Goal: Task Accomplishment & Management: Manage account settings

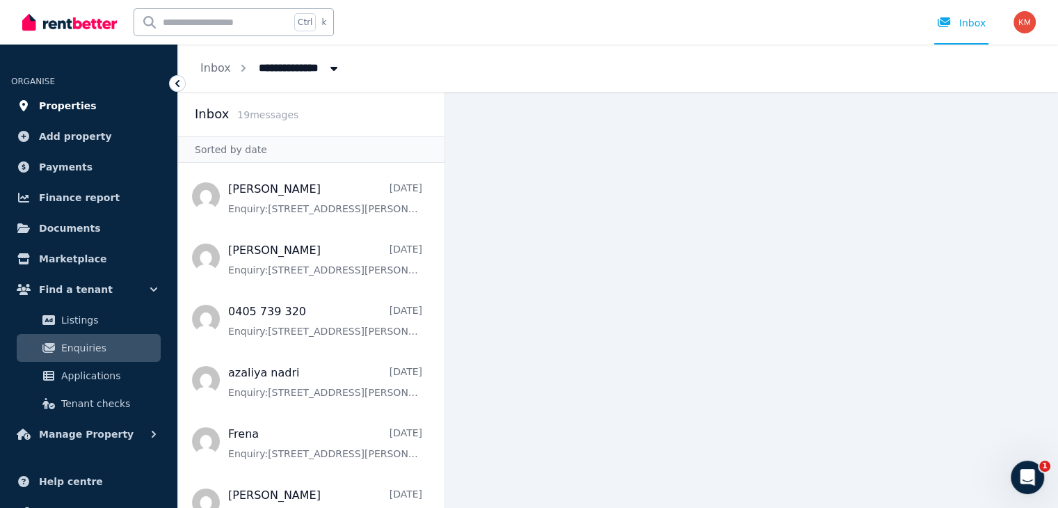
click at [108, 111] on link "Properties" at bounding box center [88, 106] width 155 height 28
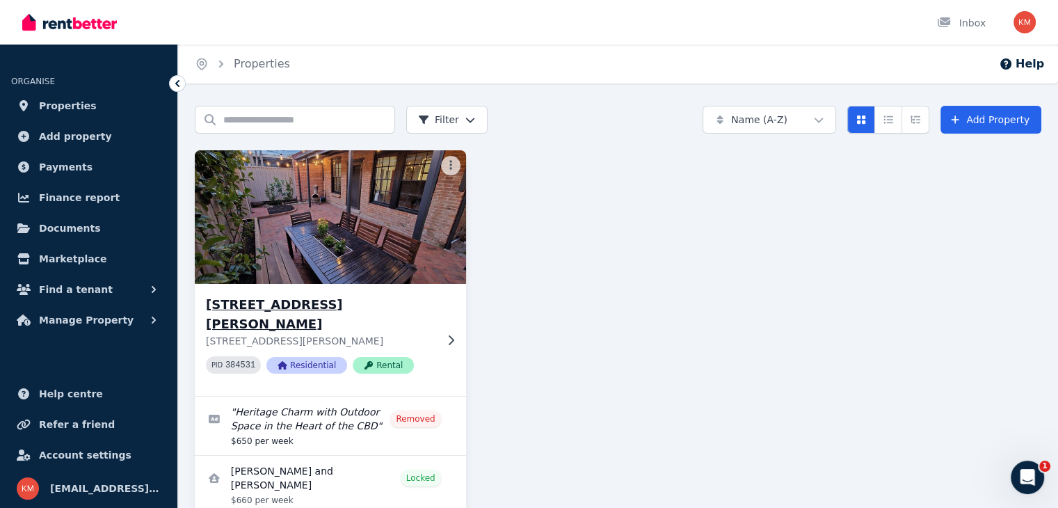
click at [291, 232] on img at bounding box center [330, 217] width 284 height 140
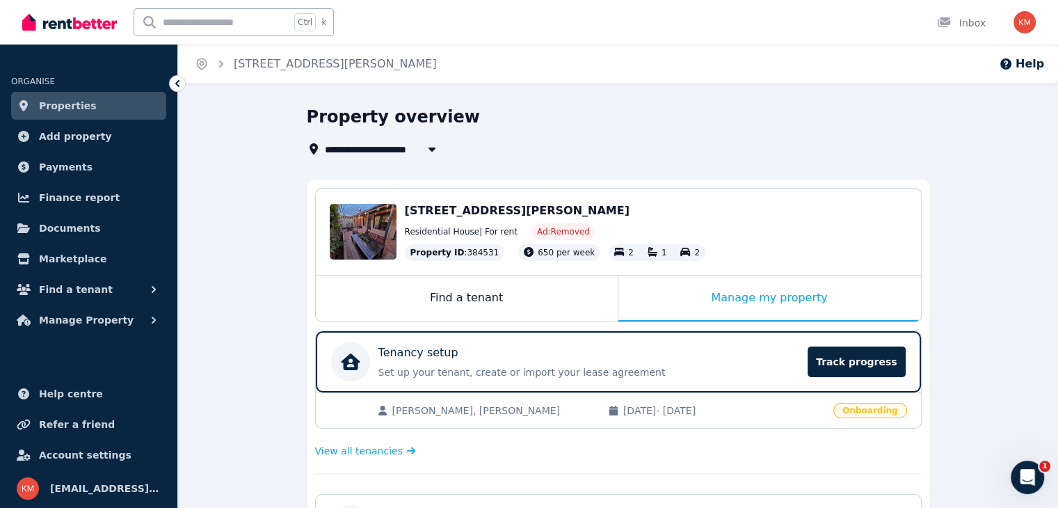
click at [470, 404] on span "[PERSON_NAME], [PERSON_NAME]" at bounding box center [493, 410] width 202 height 14
click at [482, 368] on p "Set up your tenant, create or import your lease agreement" at bounding box center [588, 372] width 421 height 14
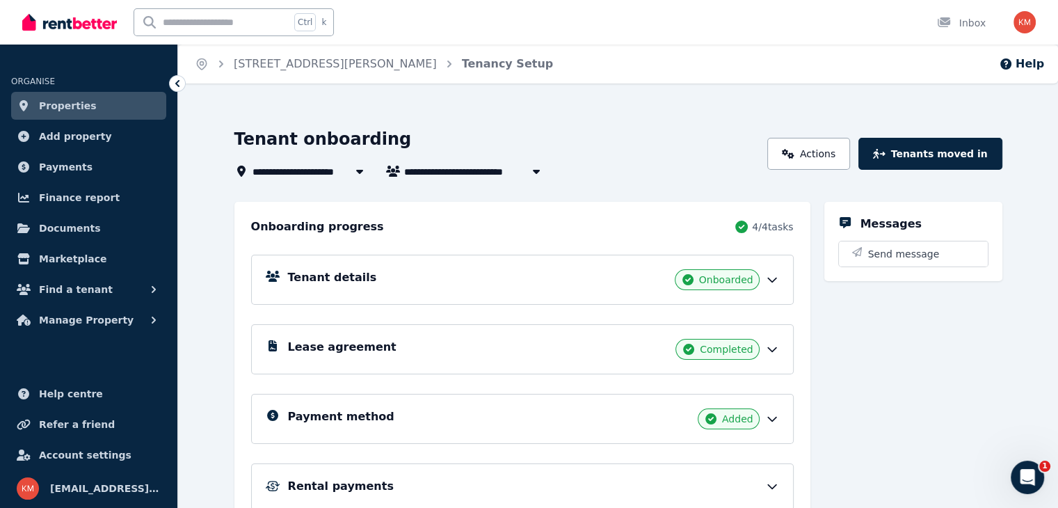
click at [480, 277] on div "Tenant details Onboarded" at bounding box center [533, 279] width 491 height 21
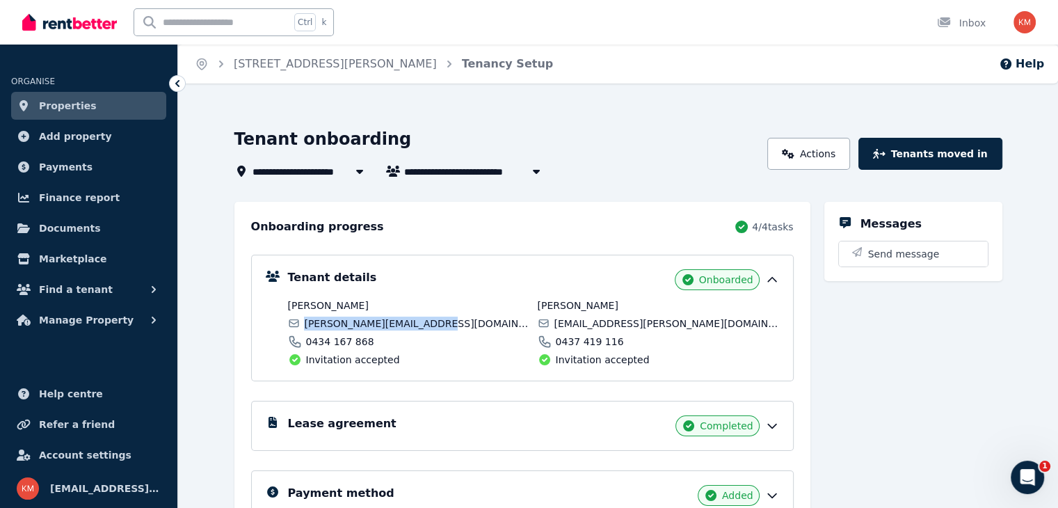
drag, startPoint x: 433, startPoint y: 314, endPoint x: 286, endPoint y: 316, distance: 146.1
click at [288, 316] on div "[PERSON_NAME] [PERSON_NAME][EMAIL_ADDRESS][DOMAIN_NAME] 0434 167 868 Invitation…" at bounding box center [408, 332] width 241 height 68
copy span "[PERSON_NAME][EMAIL_ADDRESS][DOMAIN_NAME]"
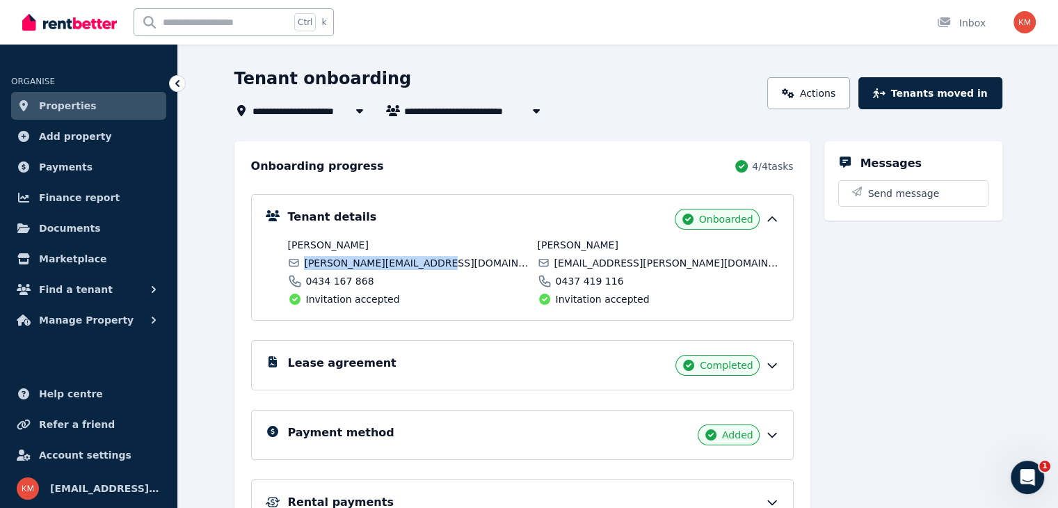
scroll to position [56, 0]
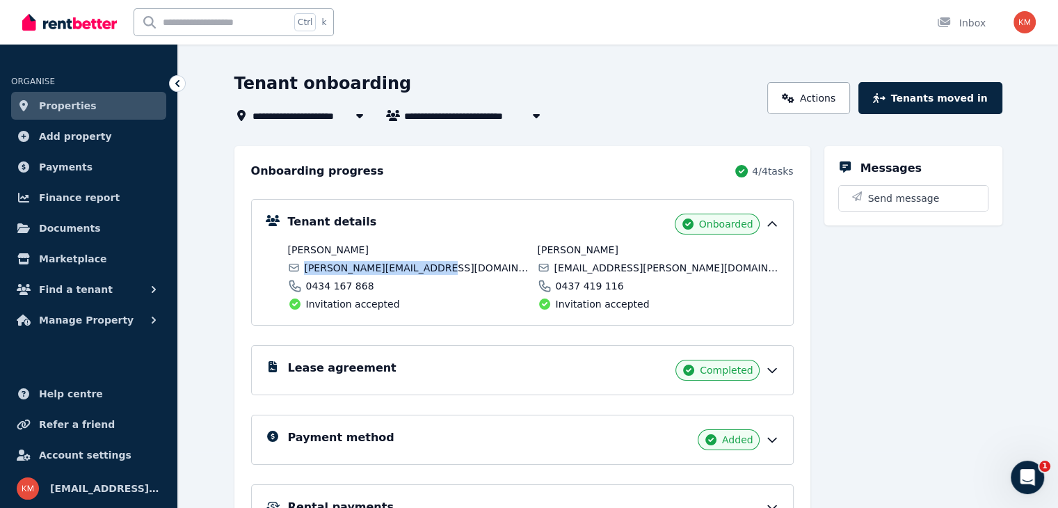
click at [115, 104] on link "Properties" at bounding box center [88, 106] width 155 height 28
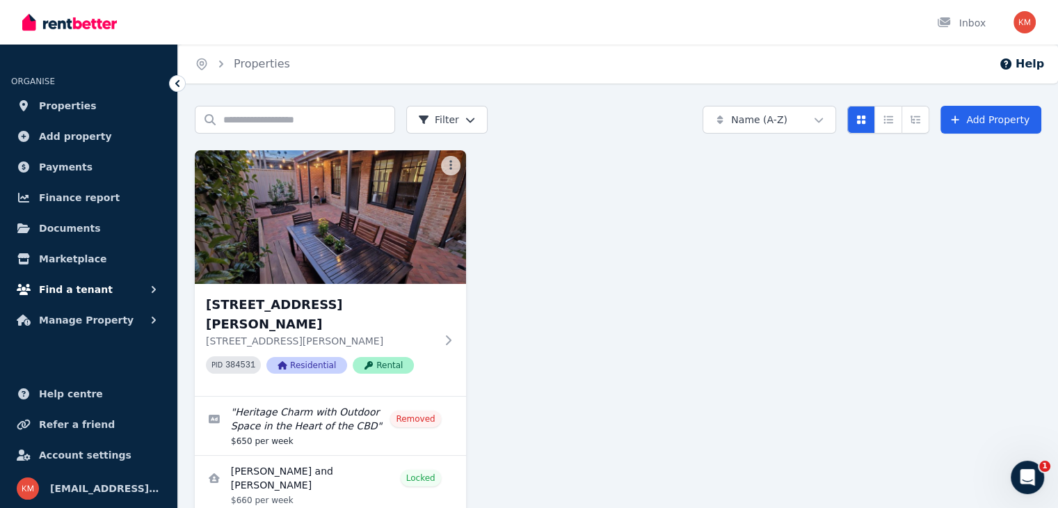
click at [81, 293] on span "Find a tenant" at bounding box center [76, 289] width 74 height 17
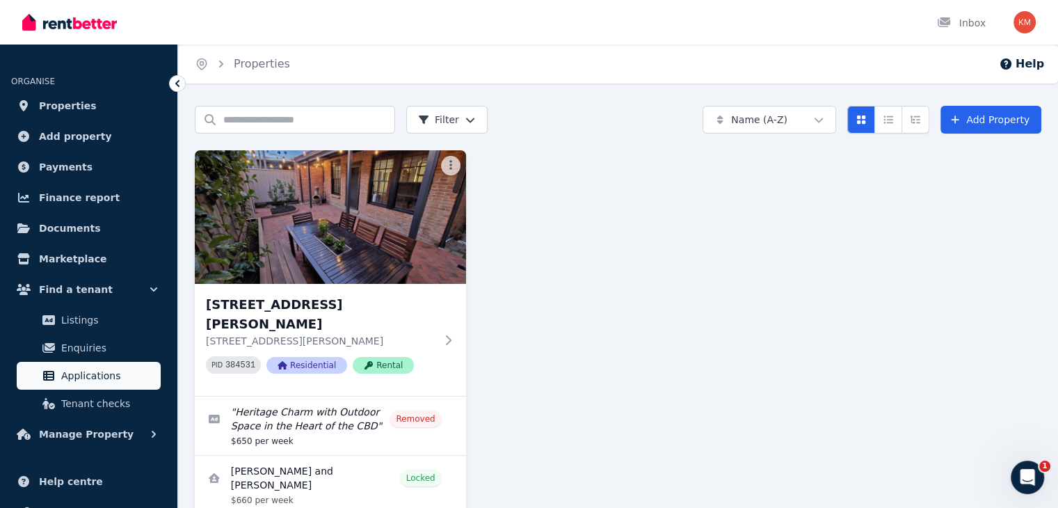
click at [82, 371] on span "Applications" at bounding box center [108, 375] width 94 height 17
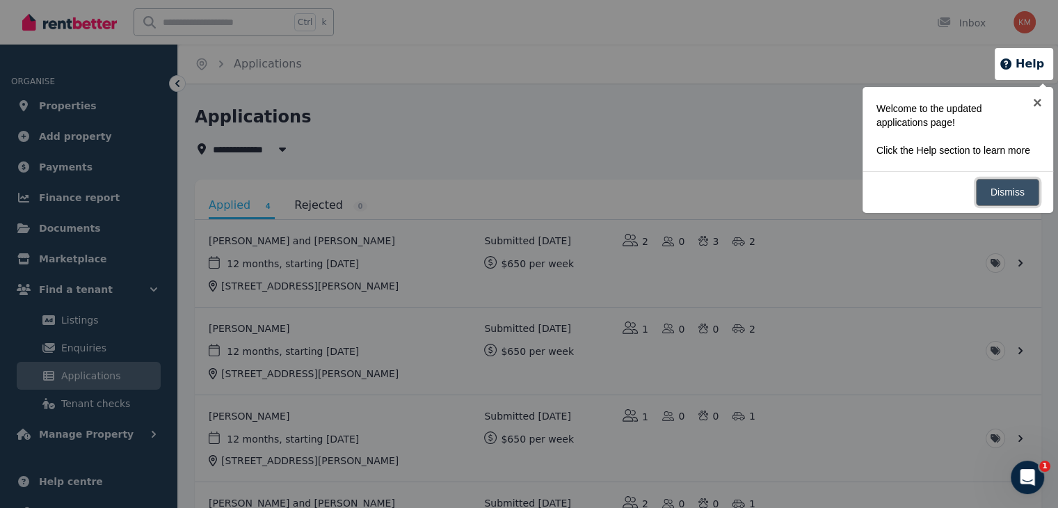
click at [996, 193] on link "Dismiss" at bounding box center [1007, 192] width 63 height 27
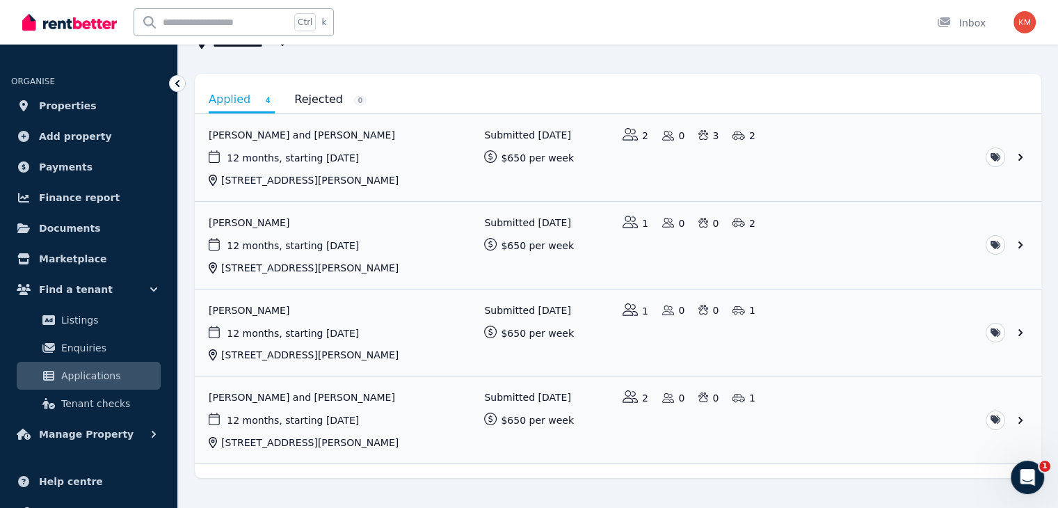
scroll to position [107, 0]
click at [426, 435] on link "View application: Natalie Jong and Jack Miller" at bounding box center [618, 418] width 846 height 87
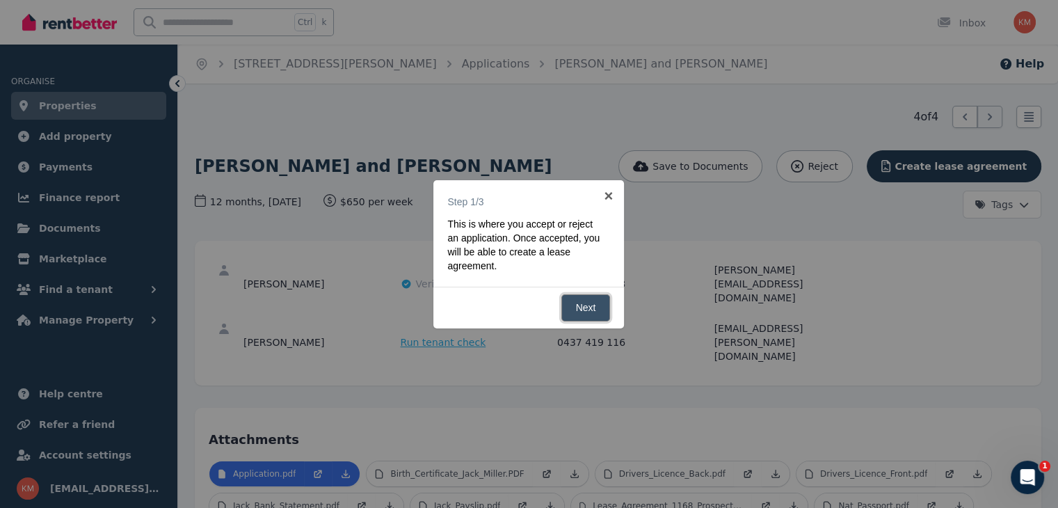
click at [587, 307] on link "Next" at bounding box center [585, 307] width 49 height 27
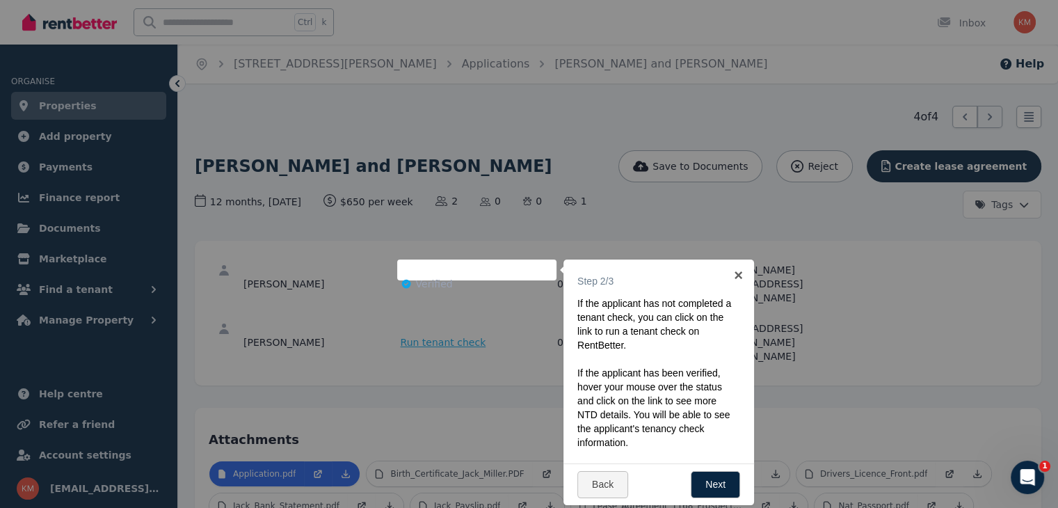
click at [425, 340] on div at bounding box center [529, 254] width 1058 height 508
click at [741, 276] on link "×" at bounding box center [737, 274] width 31 height 31
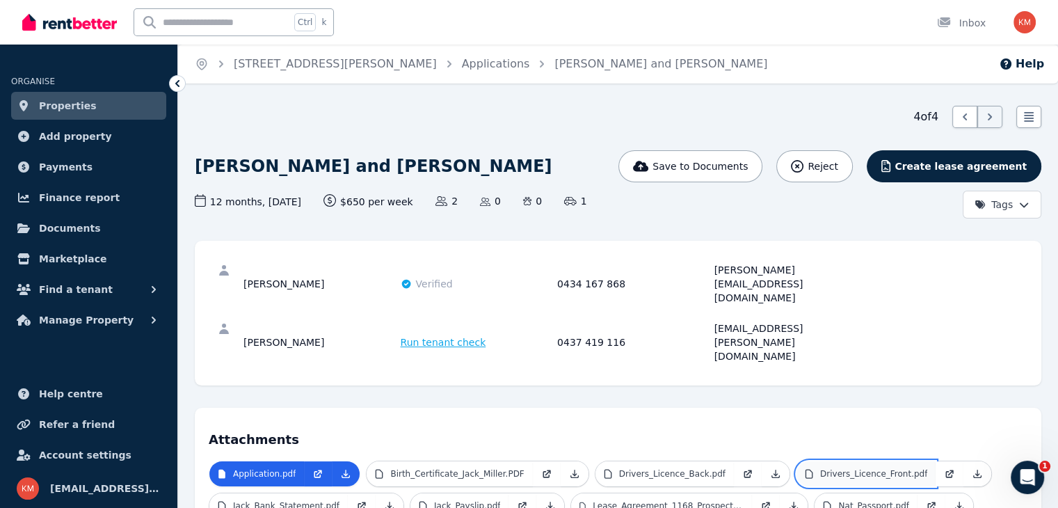
click at [820, 468] on p "Drivers_Licence_Front.pdf" at bounding box center [873, 473] width 107 height 11
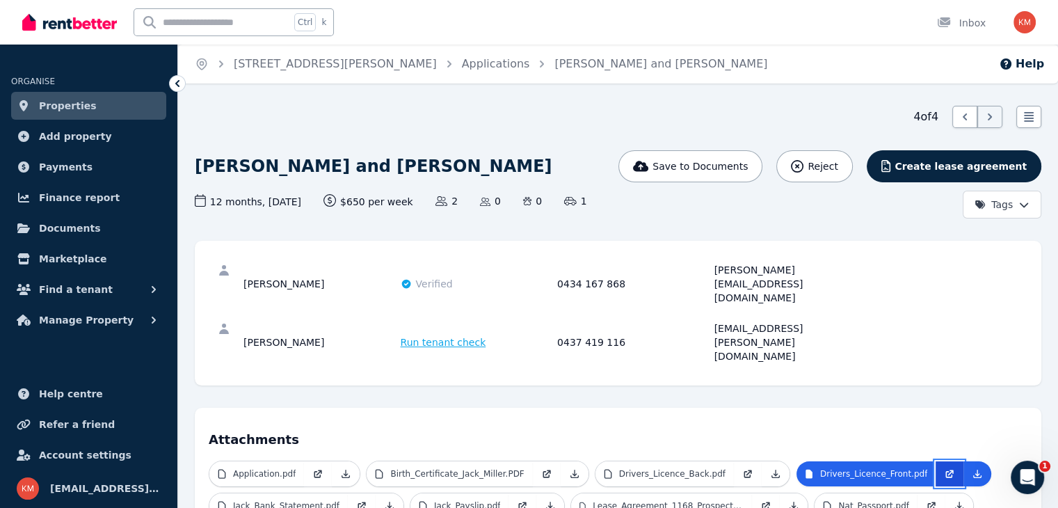
click at [944, 468] on icon at bounding box center [949, 473] width 11 height 11
drag, startPoint x: 633, startPoint y: 272, endPoint x: 550, endPoint y: 268, distance: 82.9
click at [550, 268] on div "[PERSON_NAME] Verified 0434 167 868 [EMAIL_ADDRESS][DOMAIN_NAME]" at bounding box center [554, 284] width 623 height 42
copy div "0434 167 868"
drag, startPoint x: 818, startPoint y: 300, endPoint x: 733, endPoint y: 300, distance: 85.5
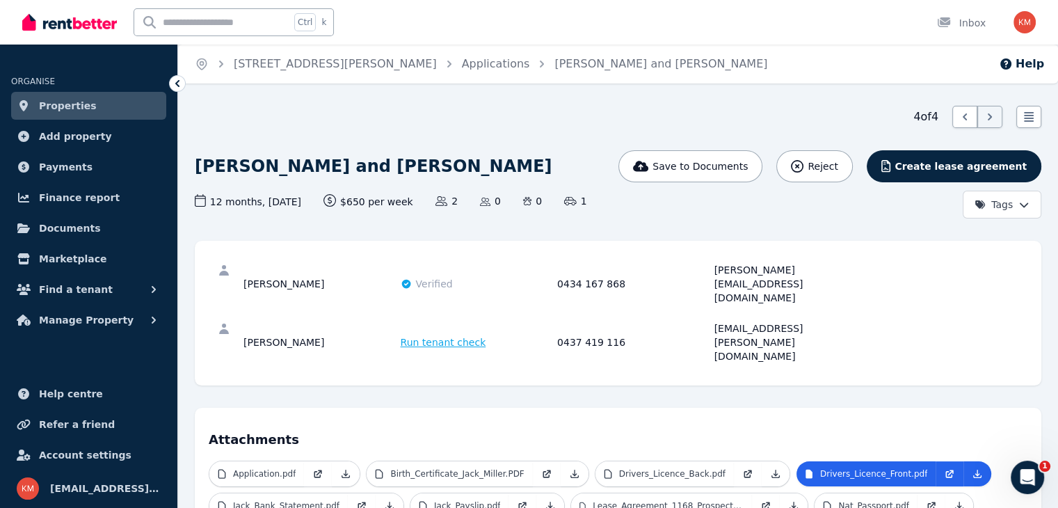
drag, startPoint x: 733, startPoint y: 300, endPoint x: 834, endPoint y: 310, distance: 101.4
click at [834, 313] on div "[PERSON_NAME] Run tenant check 0437 419 116 [EMAIL_ADDRESS][PERSON_NAME][DOMAIN…" at bounding box center [618, 342] width 818 height 58
drag, startPoint x: 825, startPoint y: 301, endPoint x: 706, endPoint y: 298, distance: 118.2
click at [706, 321] on div "[PERSON_NAME] Run tenant check 0437 419 116 [EMAIL_ADDRESS][PERSON_NAME][DOMAIN…" at bounding box center [554, 342] width 623 height 42
copy div "[EMAIL_ADDRESS][PERSON_NAME][DOMAIN_NAME]"
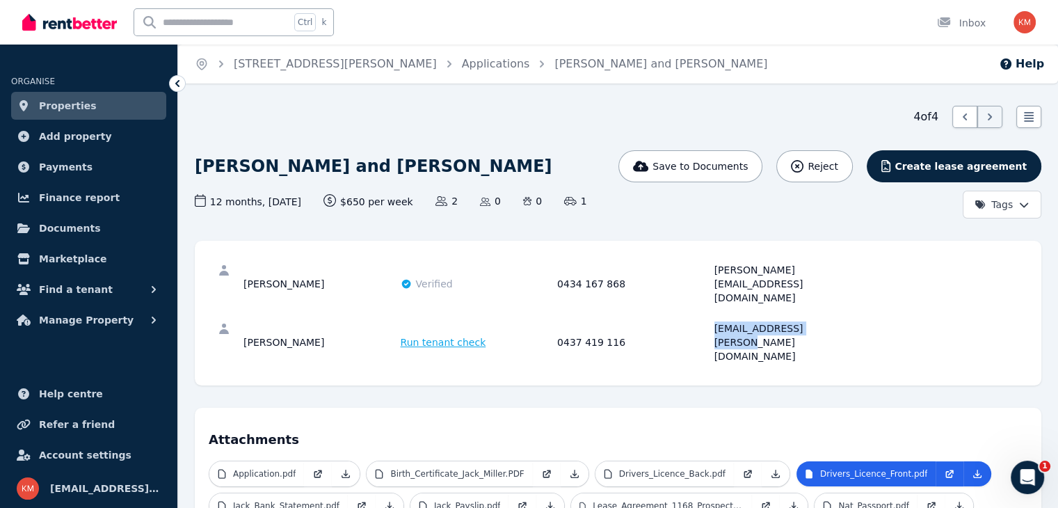
drag, startPoint x: 616, startPoint y: 300, endPoint x: 575, endPoint y: 302, distance: 41.0
drag, startPoint x: 575, startPoint y: 302, endPoint x: 618, endPoint y: 298, distance: 43.3
click at [618, 321] on div "0437 419 116" at bounding box center [633, 342] width 153 height 42
copy div "0437 419 116"
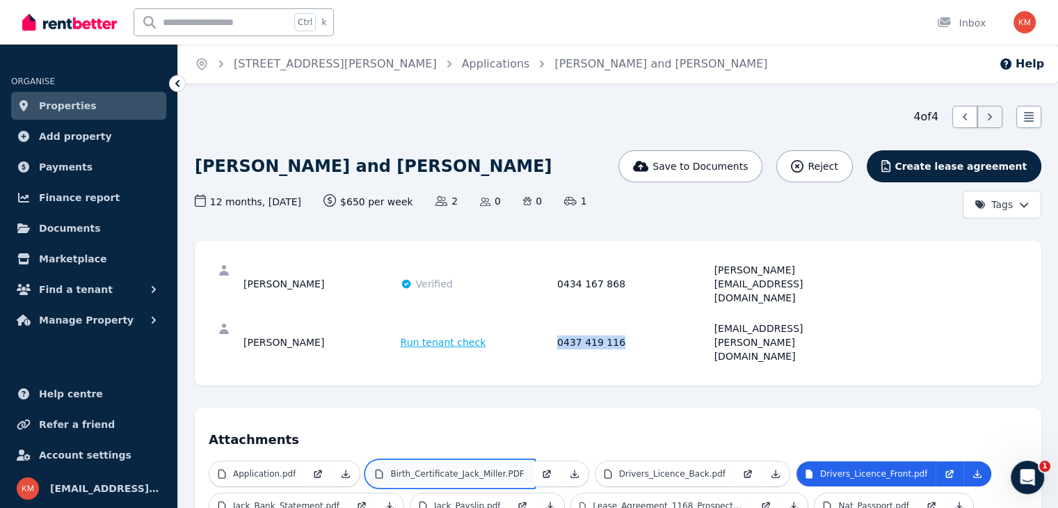
click at [488, 468] on p "Birth_Certificate_Jack_Miller.PDF" at bounding box center [457, 473] width 134 height 11
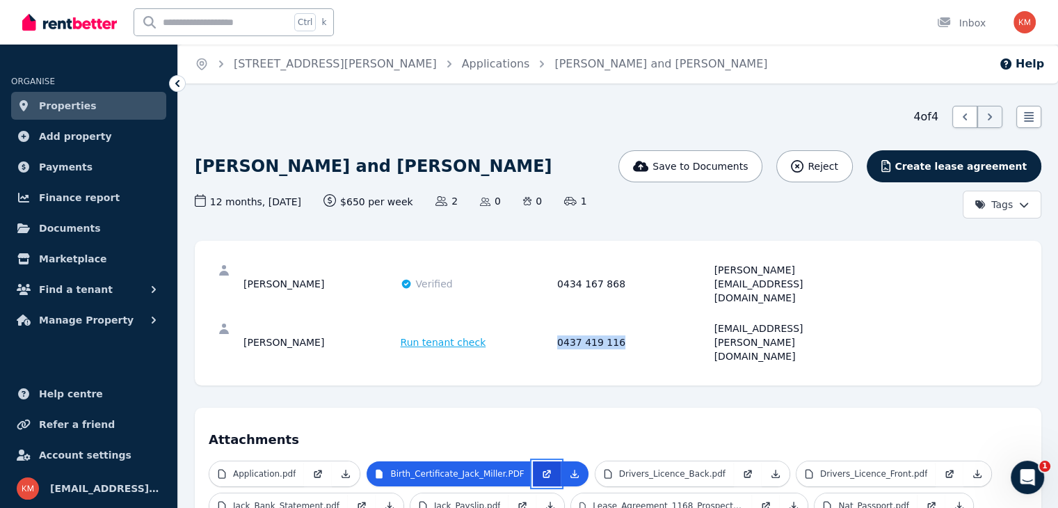
click at [544, 469] on icon at bounding box center [547, 472] width 6 height 6
click at [88, 111] on link "Properties" at bounding box center [88, 106] width 155 height 28
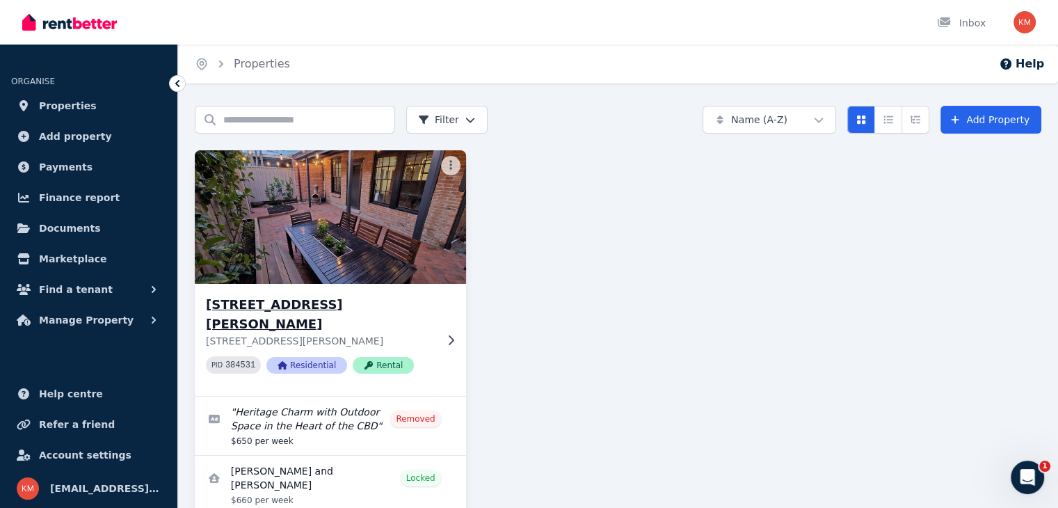
click at [398, 334] on p "[STREET_ADDRESS][PERSON_NAME]" at bounding box center [320, 341] width 229 height 14
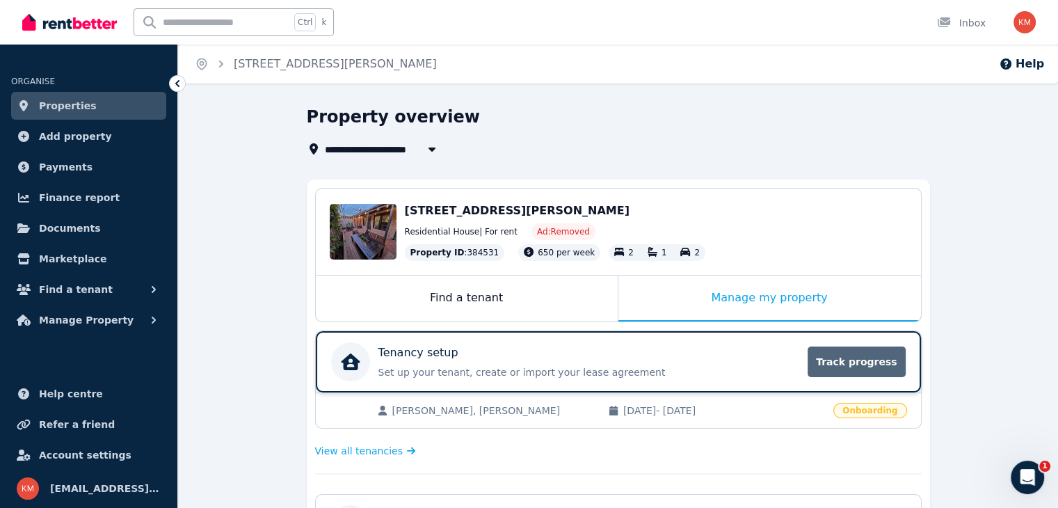
click at [822, 355] on span "Track progress" at bounding box center [855, 361] width 97 height 31
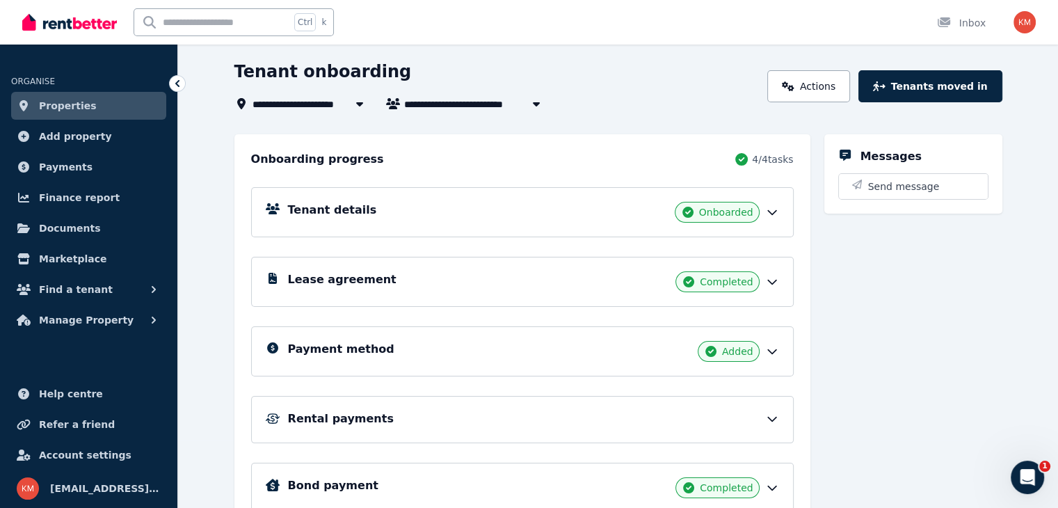
scroll to position [81, 0]
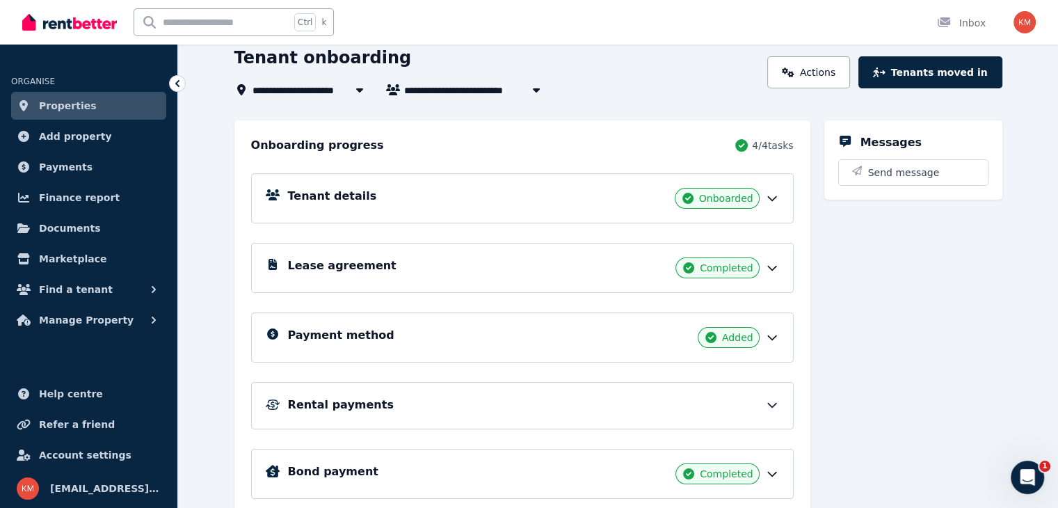
click at [793, 393] on div "Rental payments" at bounding box center [522, 405] width 542 height 47
click at [779, 401] on icon at bounding box center [772, 405] width 14 height 14
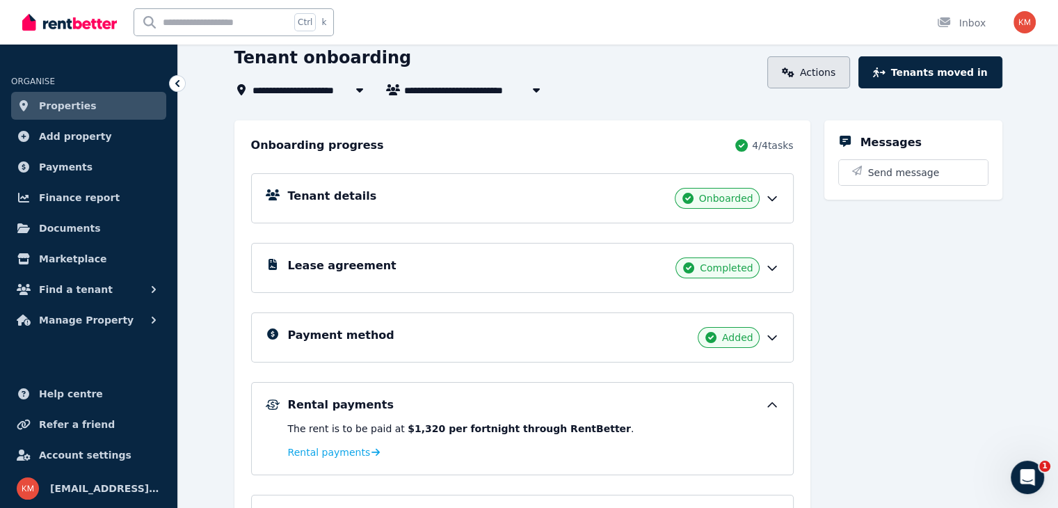
click at [835, 75] on link "Actions" at bounding box center [808, 72] width 83 height 32
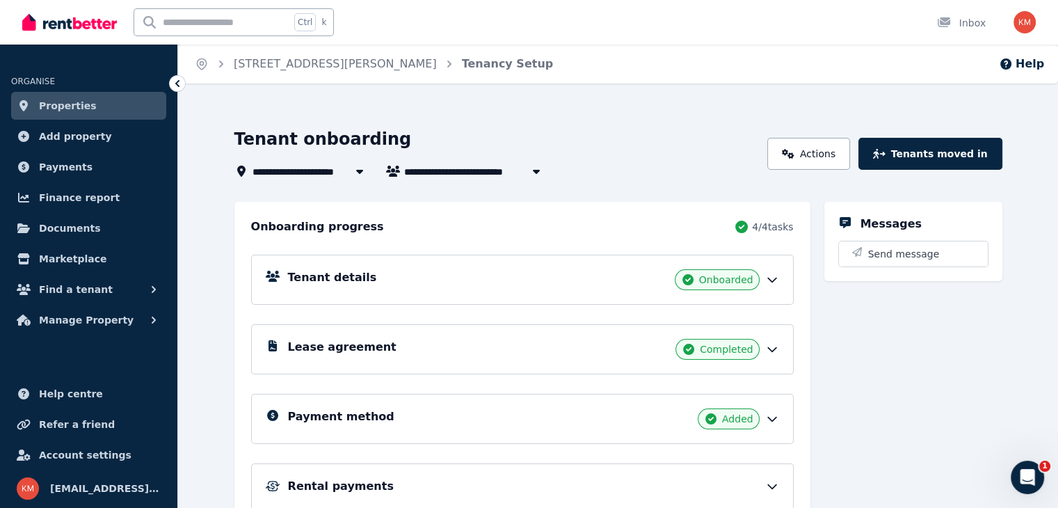
drag, startPoint x: 54, startPoint y: 3, endPoint x: 576, endPoint y: 79, distance: 527.7
click at [576, 79] on div "Home [STREET_ADDRESS][PERSON_NAME] Setup Help" at bounding box center [618, 64] width 880 height 39
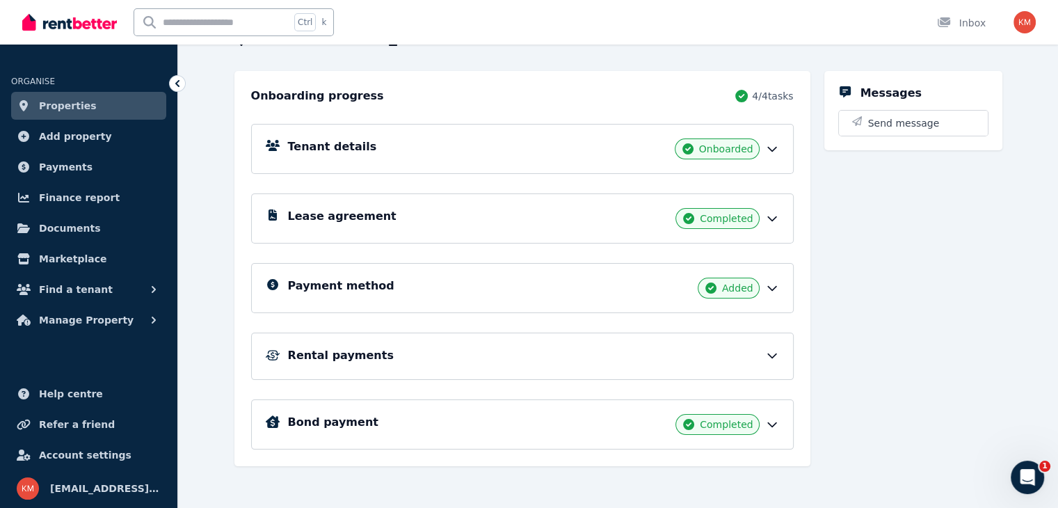
scroll to position [134, 0]
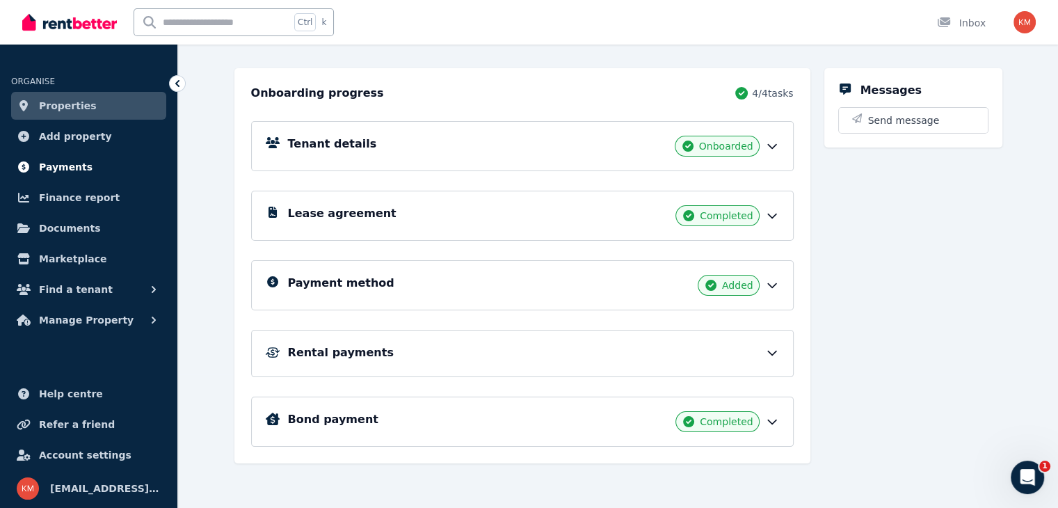
click at [72, 165] on span "Payments" at bounding box center [66, 167] width 54 height 17
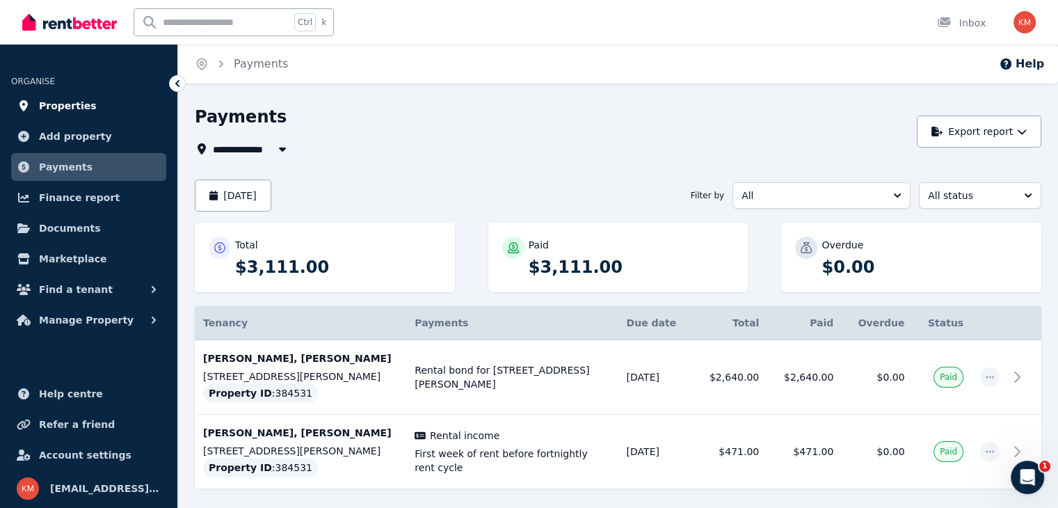
click at [92, 104] on link "Properties" at bounding box center [88, 106] width 155 height 28
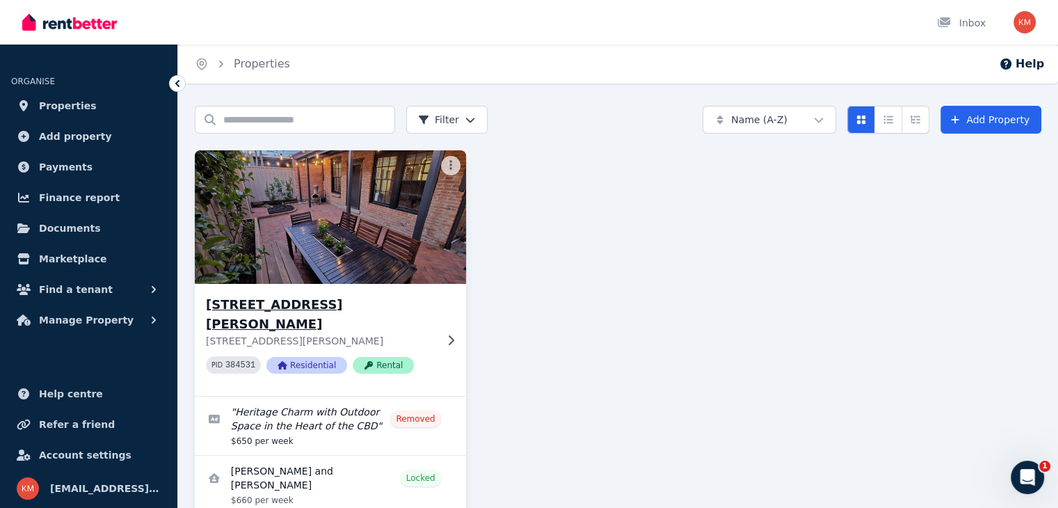
click at [354, 307] on h3 "[STREET_ADDRESS][PERSON_NAME]" at bounding box center [320, 314] width 229 height 39
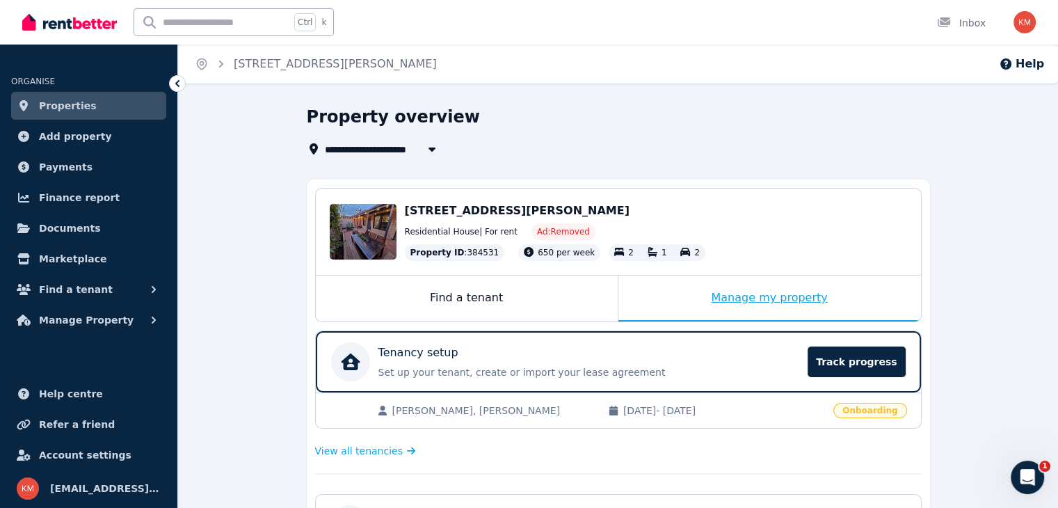
click at [812, 300] on div "Manage my property" at bounding box center [769, 298] width 302 height 46
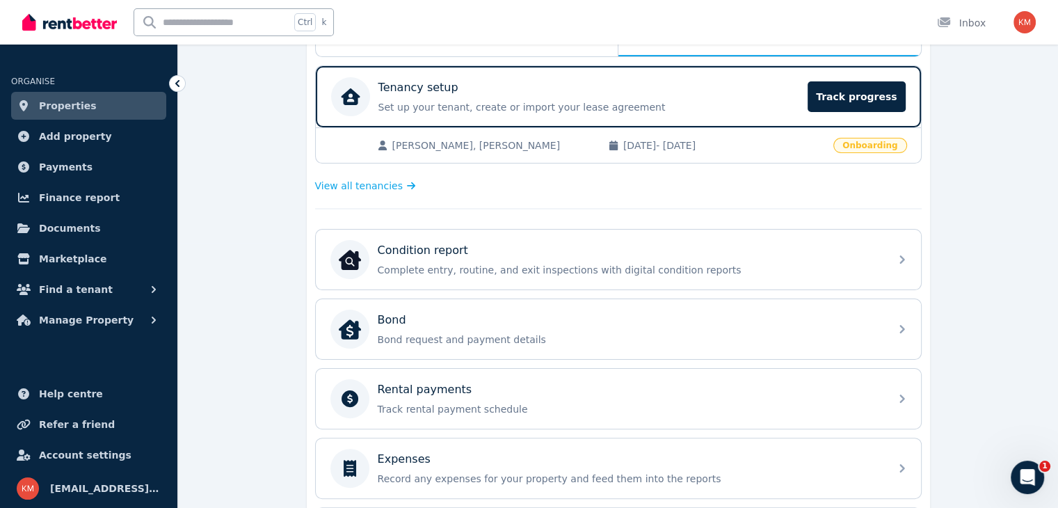
scroll to position [286, 0]
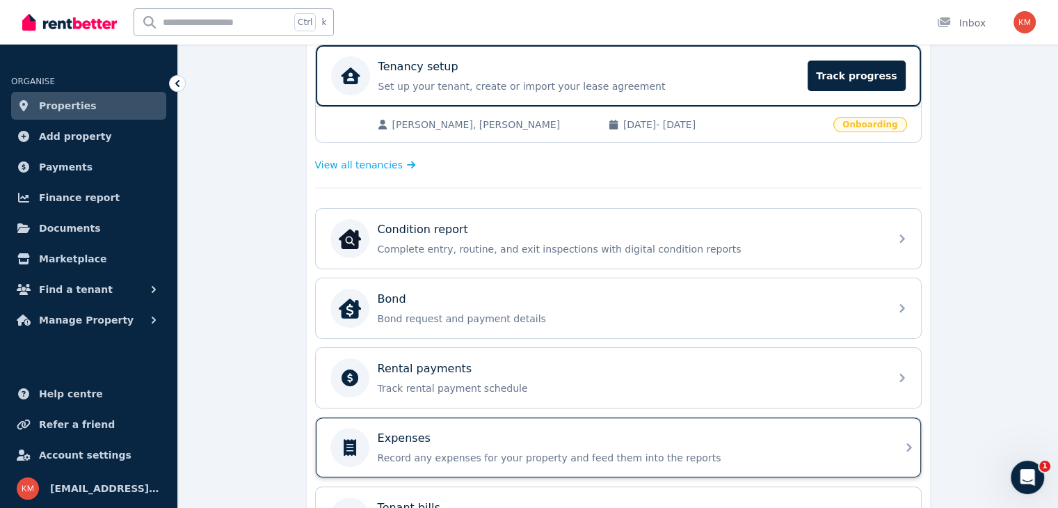
click at [823, 432] on div "Expenses" at bounding box center [629, 438] width 503 height 17
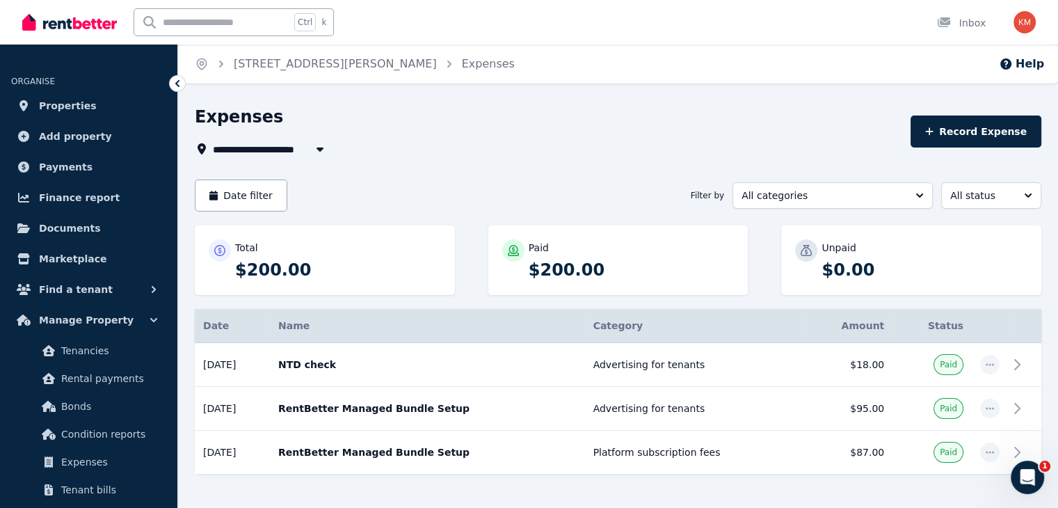
drag, startPoint x: 1055, startPoint y: 162, endPoint x: 1060, endPoint y: 186, distance: 24.3
click at [1057, 186] on html "**********" at bounding box center [529, 254] width 1058 height 508
